Goal: Information Seeking & Learning: Learn about a topic

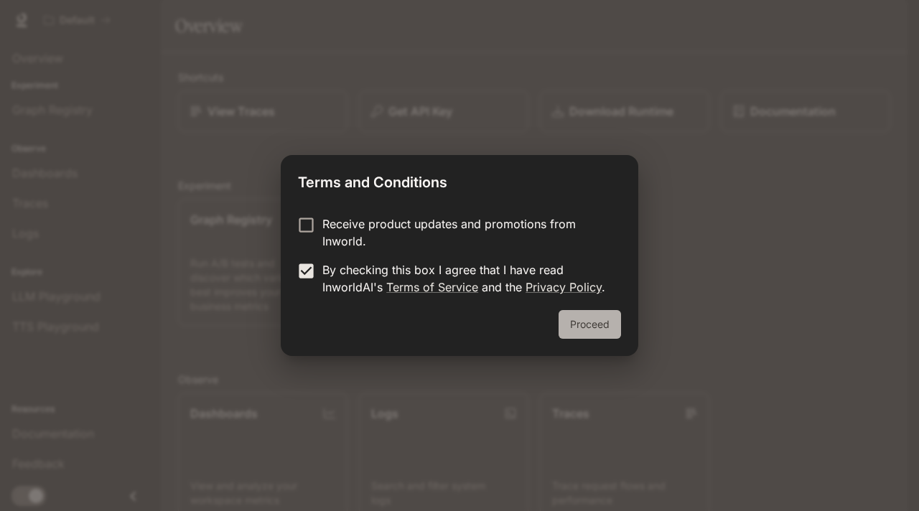
click at [569, 319] on button "Proceed" at bounding box center [589, 324] width 62 height 29
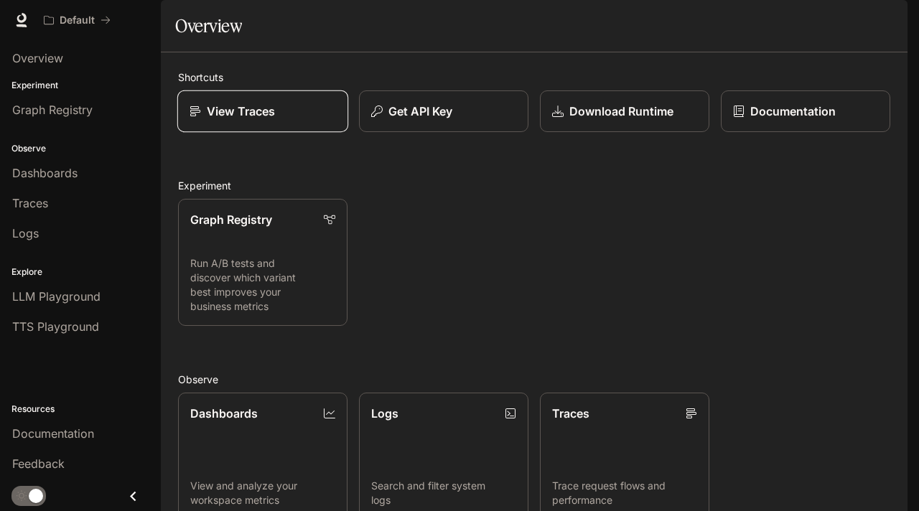
click at [309, 120] on div "View Traces" at bounding box center [263, 111] width 146 height 17
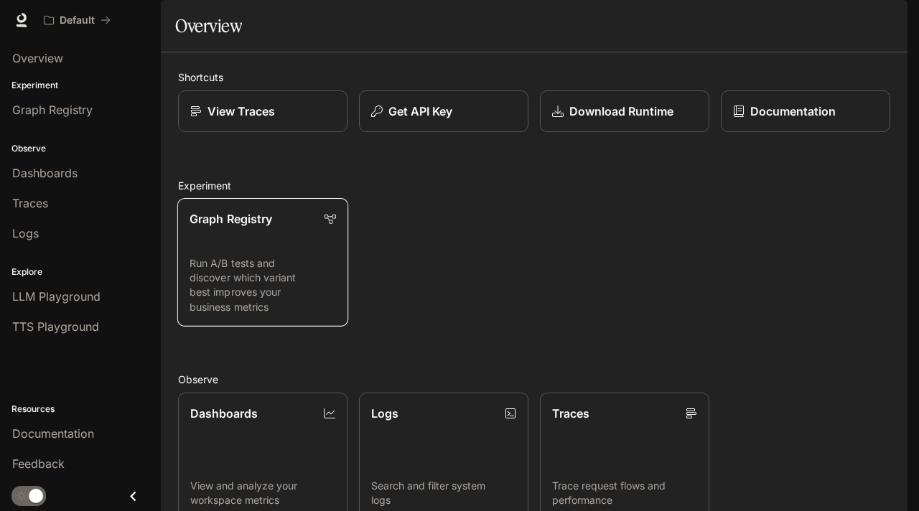
scroll to position [4, 0]
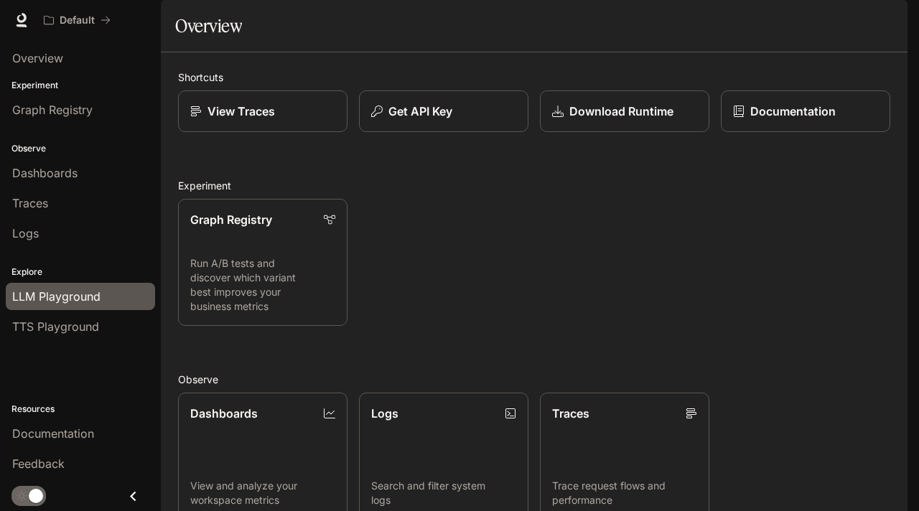
click at [98, 297] on span "LLM Playground" at bounding box center [56, 296] width 88 height 17
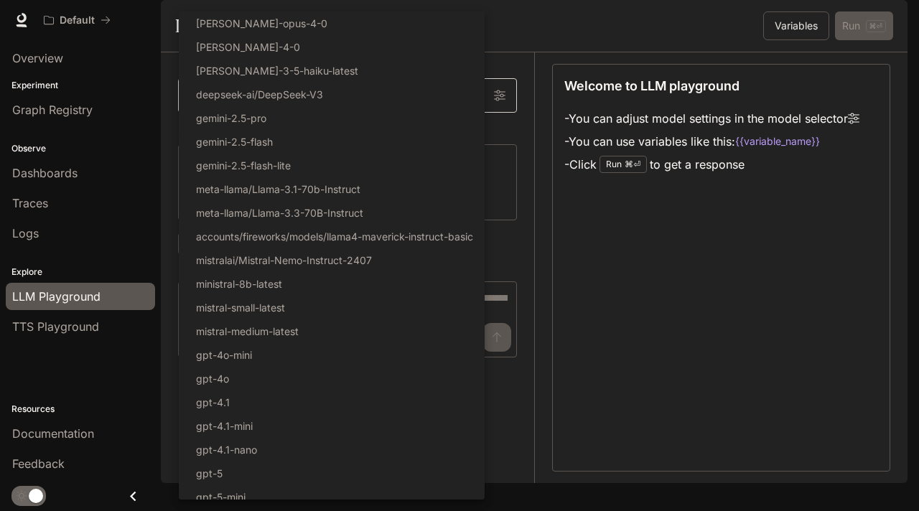
click at [199, 136] on body "Skip to main content Default Documentation Documentation Portal Overview Experi…" at bounding box center [459, 255] width 919 height 511
click at [842, 27] on div at bounding box center [459, 255] width 919 height 511
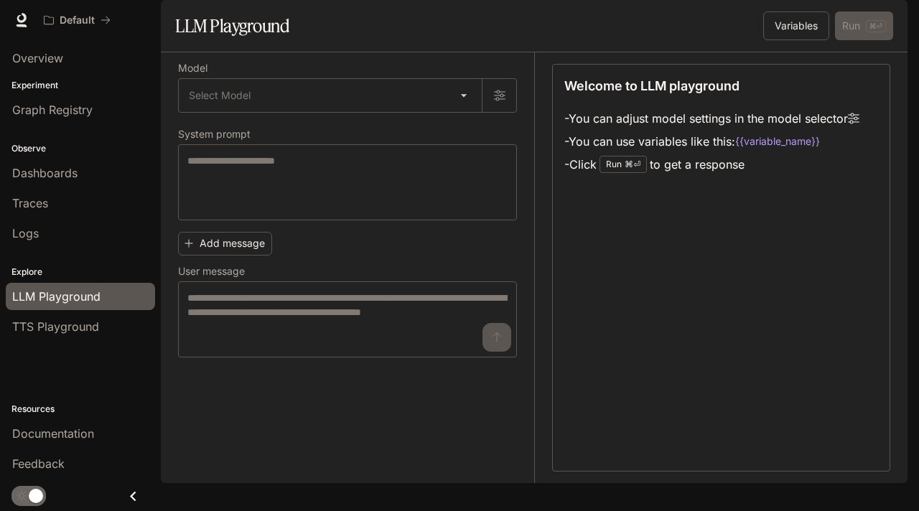
click at [849, 22] on span "Documentation" at bounding box center [820, 20] width 71 height 18
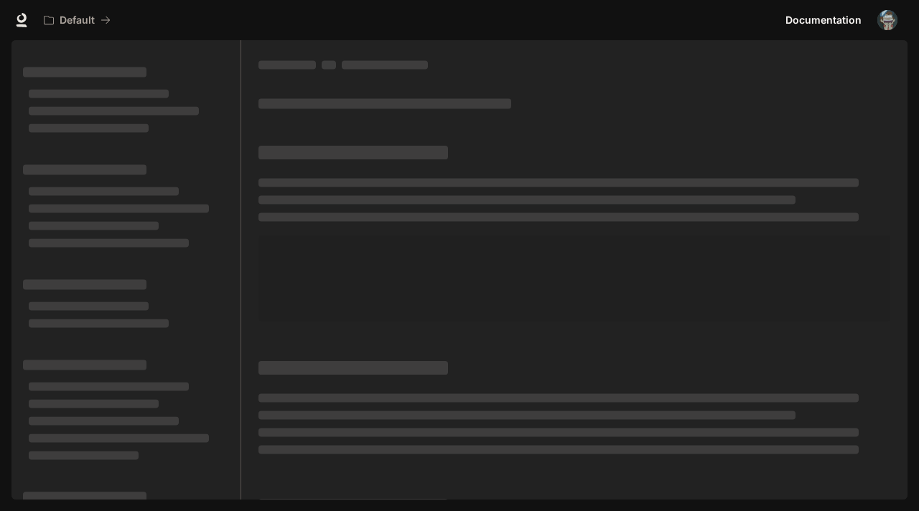
click at [884, 23] on img "button" at bounding box center [887, 20] width 20 height 20
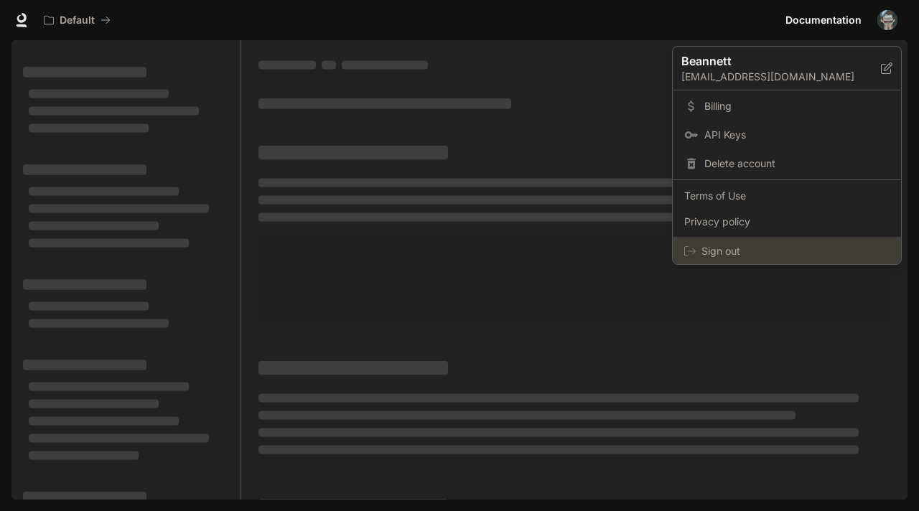
click at [833, 262] on div "Sign out" at bounding box center [787, 251] width 228 height 26
